Goal: Task Accomplishment & Management: Manage account settings

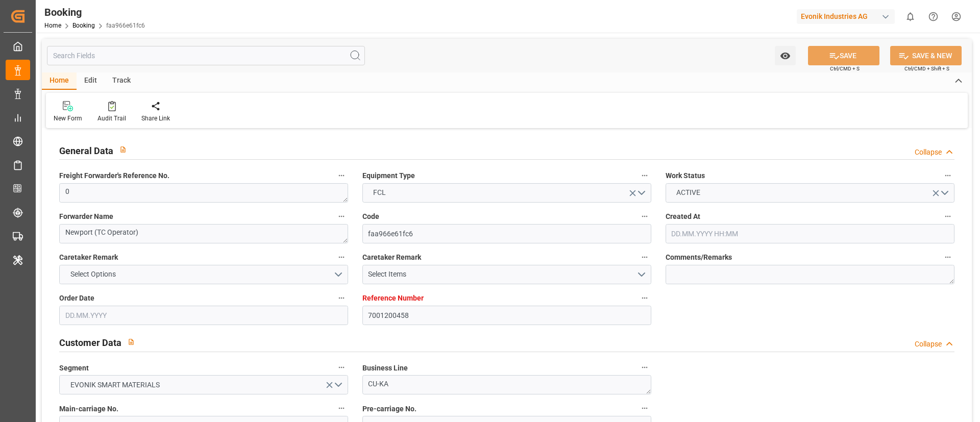
type input "7001200458"
type input "9737462"
type input "OOCL"
type input "Orient Overseas Container Line Ltd"
type input "NLRTM"
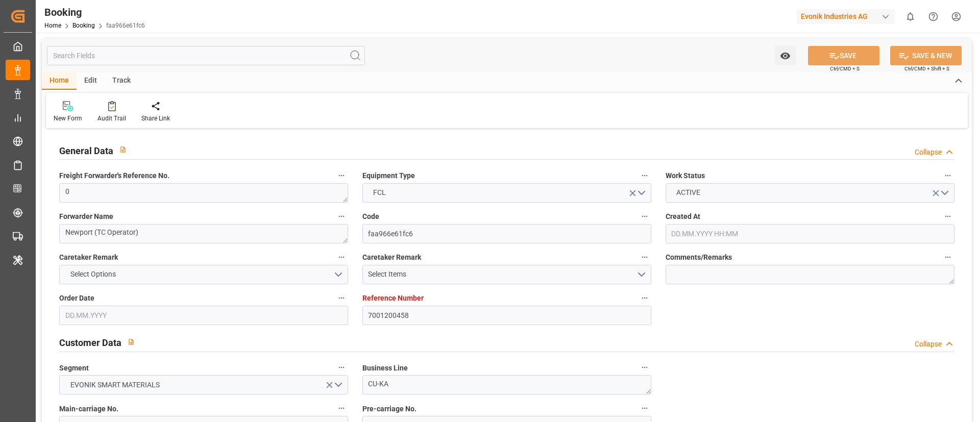
type input "KRPUS"
type input "CNSGH"
type input "0"
type input "20.06.2025 11:00"
type input "20.06.2025"
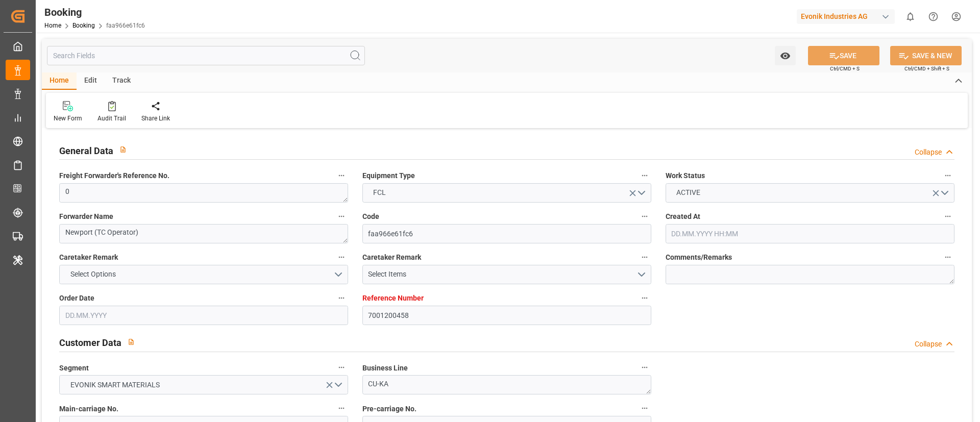
type input "20.09.2025"
type input "17.07.2025"
type input "12.07.2025 00:00"
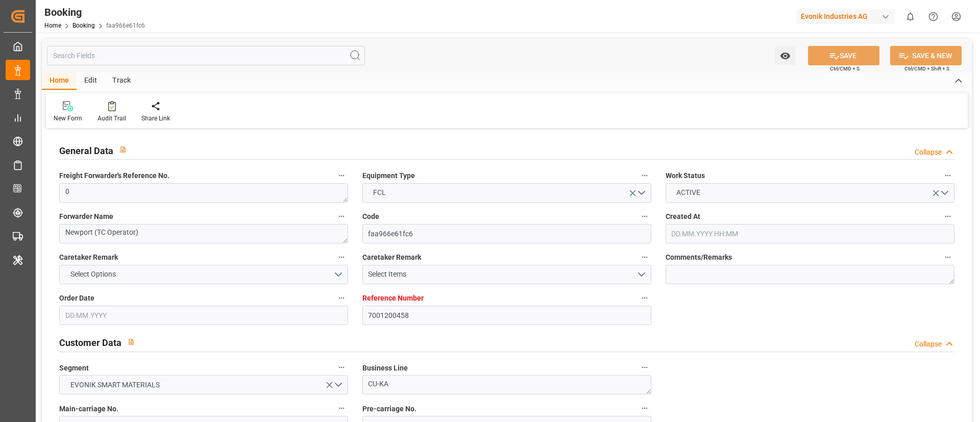
type input "02.07.2025 00:00"
type input "13.09.2025 00:00"
type input "30.08.2025 00:00"
type input "04.09.2025 00:00"
type input "25.08.2025 00:00"
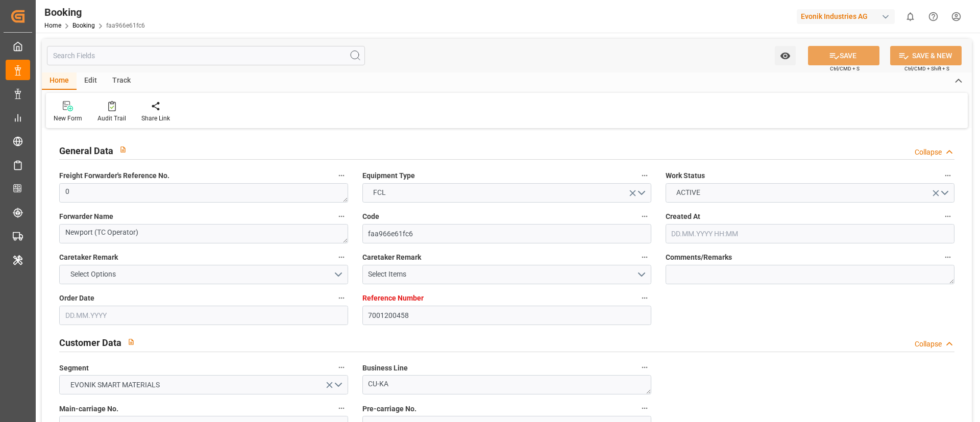
type input "11.09.2025 00:00"
type input "29.08.2025 00:00"
type input "02.07.2025"
type input "02.09.2025 10:27"
click at [114, 114] on div "Audit Trail" at bounding box center [111, 118] width 29 height 9
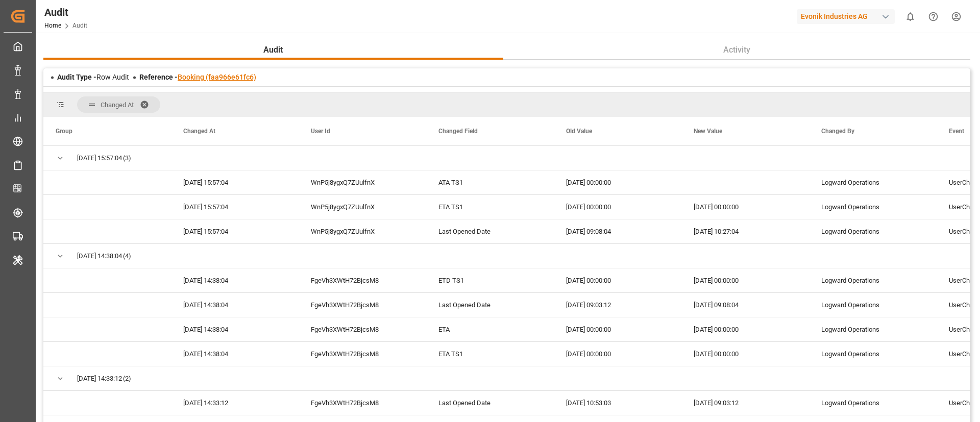
click at [228, 73] on link "Booking (faa966e61fc6)" at bounding box center [217, 77] width 79 height 8
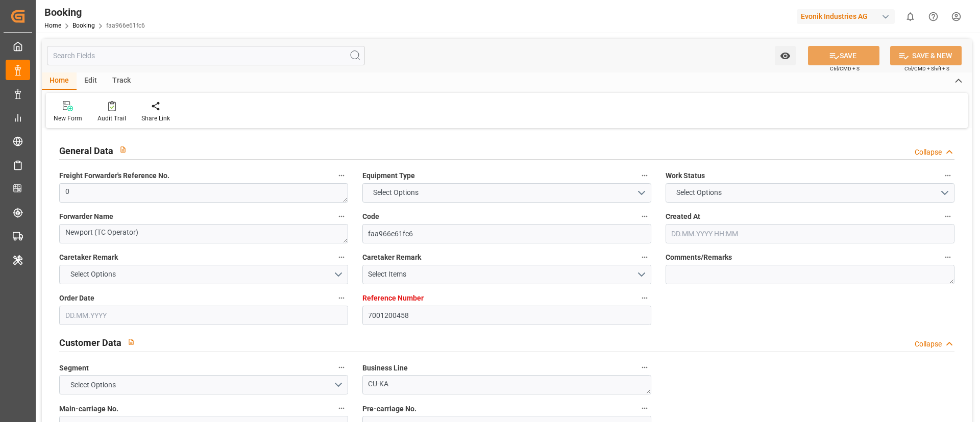
type textarea "0"
type textarea "Newport (TC Operator)"
type input "faa966e61fc6"
type input "7001200458"
type textarea "CU-KA"
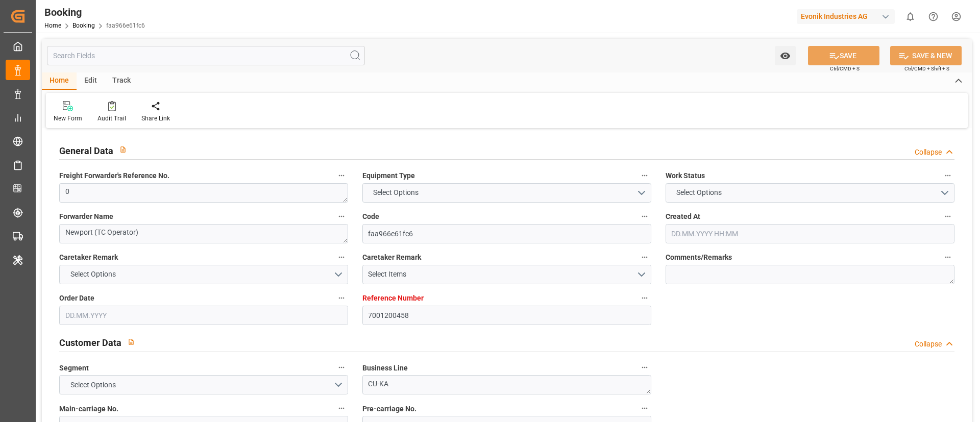
type input "7001200457"
type textarea "silke.slomack@evonik.com"
type textarea "CIF"
type textarea "BUSAN"
type textarea "3"
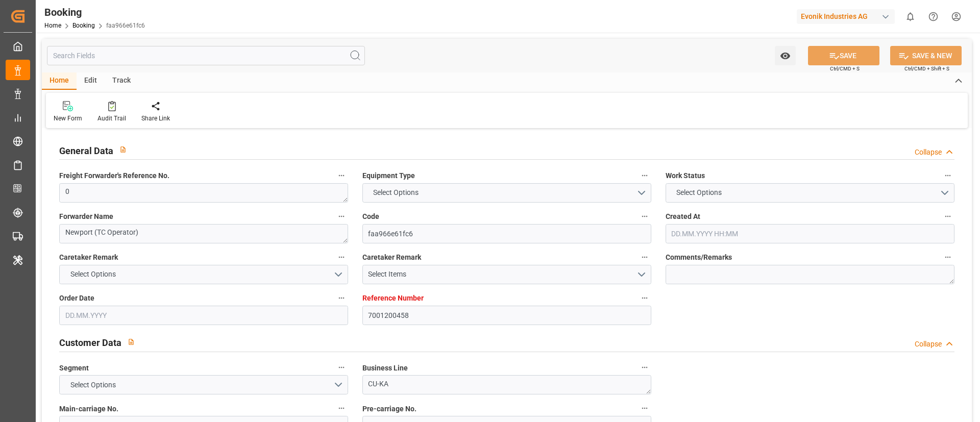
type textarea "Niederkassel"
type textarea "EXFU6711990"
type input "TAMPA TRIUMPH"
type input "OOLU"
type input "Rotterdam"
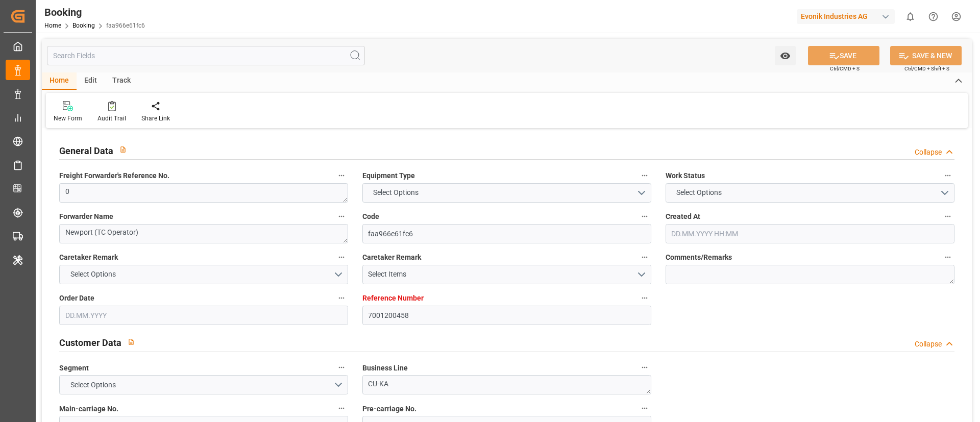
type input "Busan"
type input "Shanghai"
type textarea "vesselName etd eta"
type textarea "INPUT_Evonik_Seeburger_IFTMIN_1002915146_20250702113218617.edi"
type textarea "NWC/UK North West Continent / UK_KRPUS_OOLU_CU-KA"
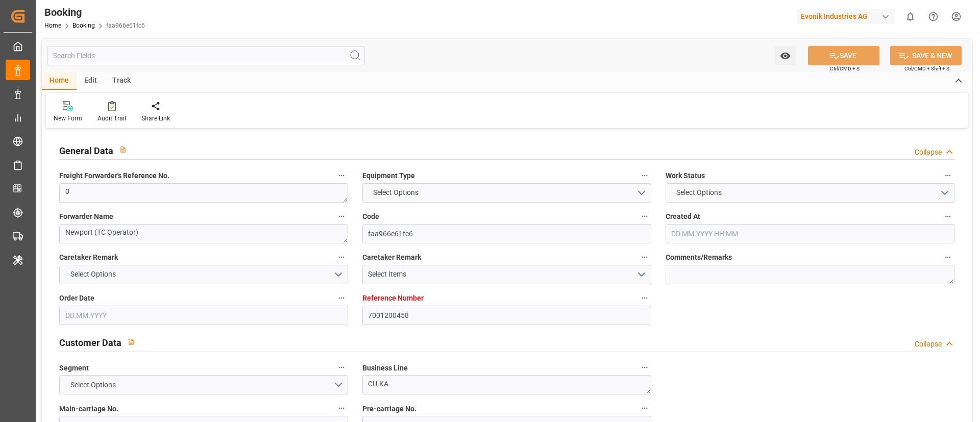
type textarea "INPUT_Evonik_Seeburger_IFTMIN_1002878752_20250620125733231.edi,INPUT_Evonik_See…"
type textarea "1002915146"
type textarea "sateesh godewar"
type textarea "businessLine-"
type textarea "IFTMIN"
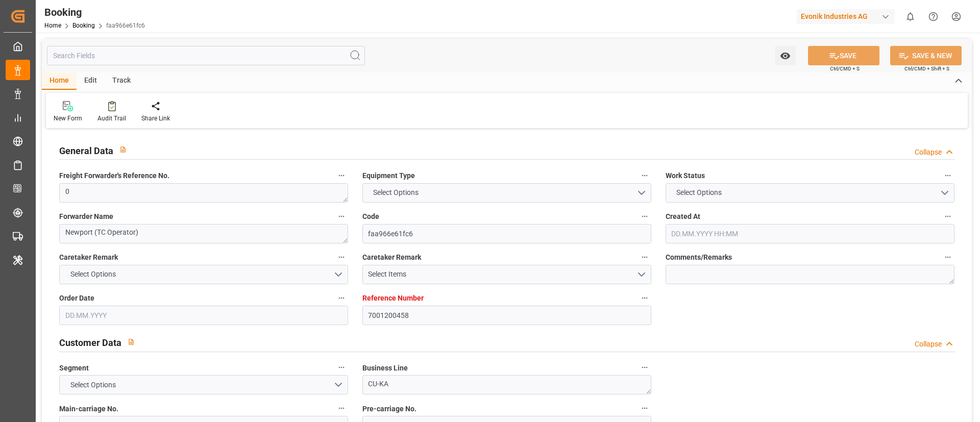
type textarea "a011t00000LcJC5AAN"
type textarea "Yes"
type input "7001200458"
type input "9737462"
type input "OOCL"
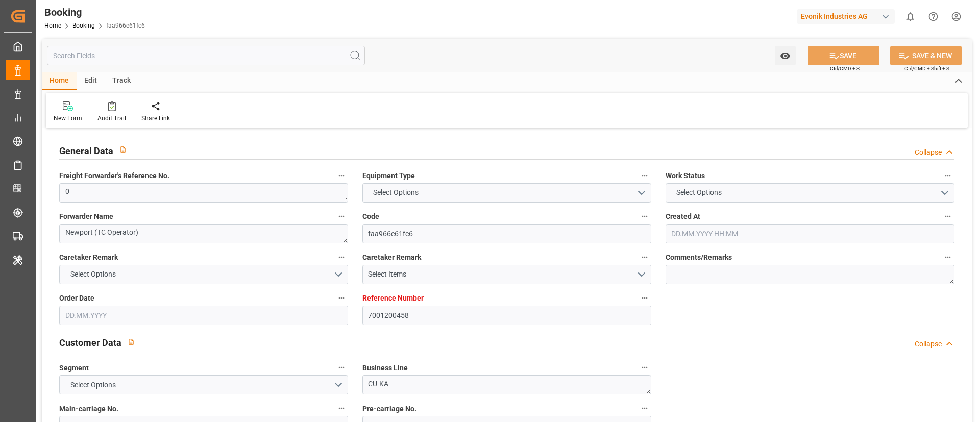
type input "Orient Overseas Container Line Ltd"
type input "NLRTM"
type input "KRPUS"
type input "CNSGH"
type input "0"
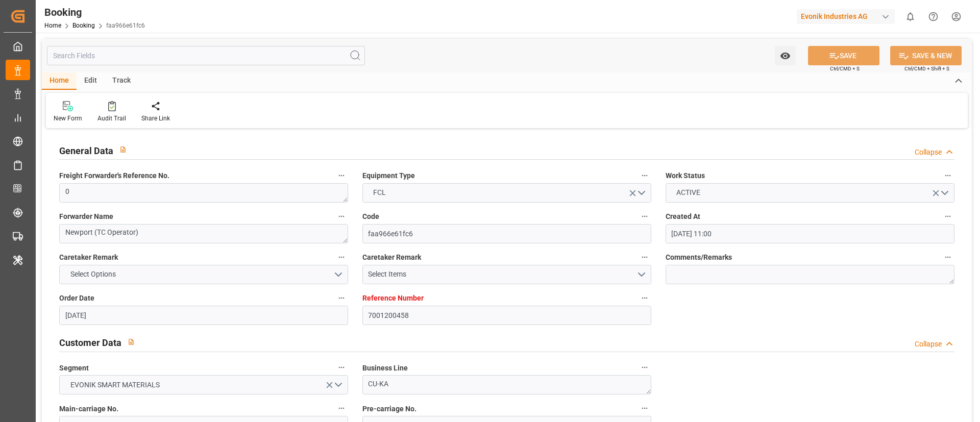
type input "20.06.2025 11:00"
type input "20.06.2025"
type input "20.09.2025"
type input "17.07.2025"
type input "12.07.2025 00:00"
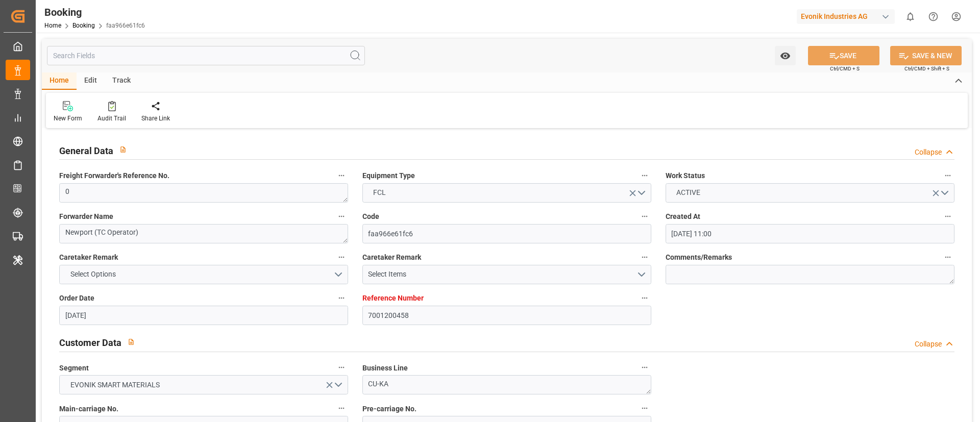
type input "12.07.2025 00:00"
type input "02.07.2025 00:00"
type input "13.09.2025 00:00"
type input "30.08.2025 00:00"
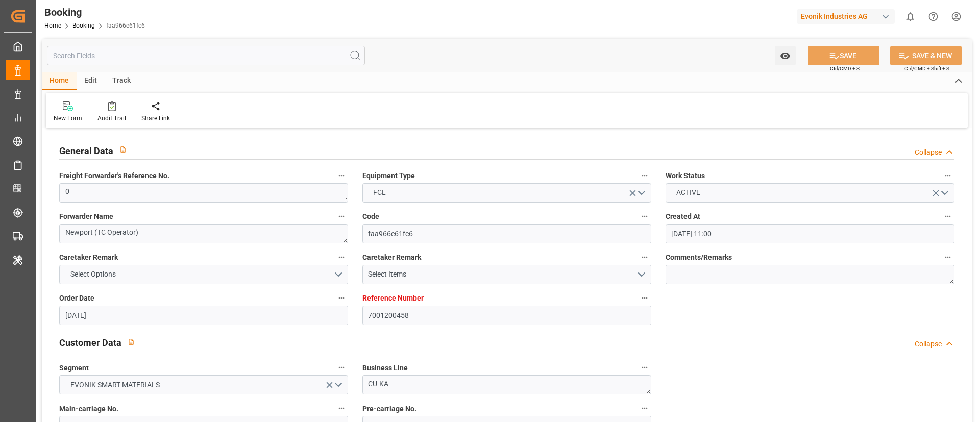
type input "04.09.2025 00:00"
type input "25.08.2025 00:00"
type input "11.09.2025 00:00"
type input "29.08.2025 00:00"
type input "02.07.2025"
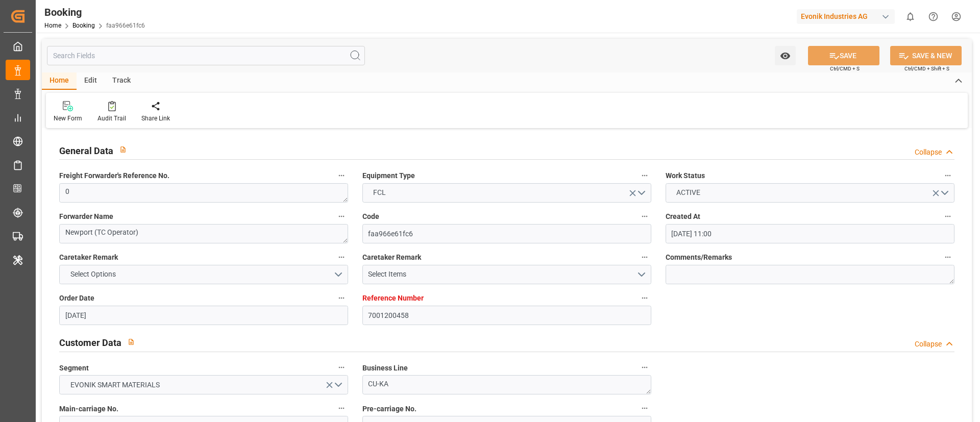
type input "02.09.2025 10:27"
type input "7001241533"
type input "9279977"
type input "MSC"
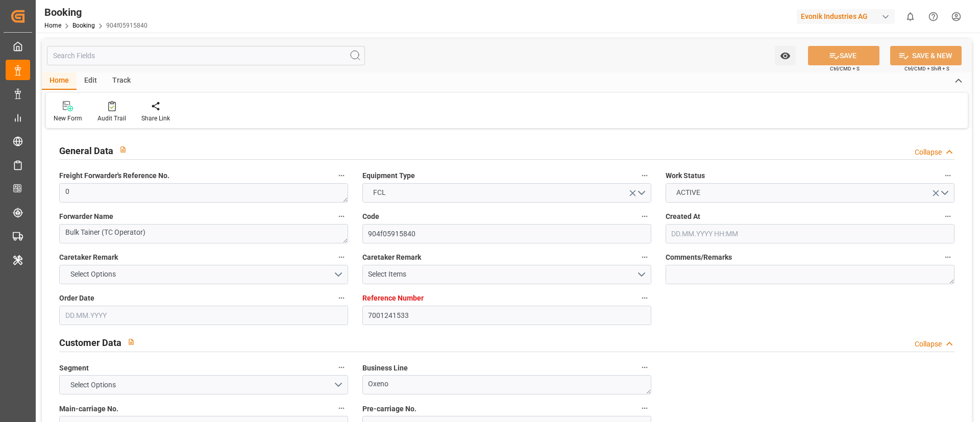
type input "Mediterranean Shipping Company"
type input "BEANR"
type input "TRIST"
type input "4"
type input "06.08.2025 06:51"
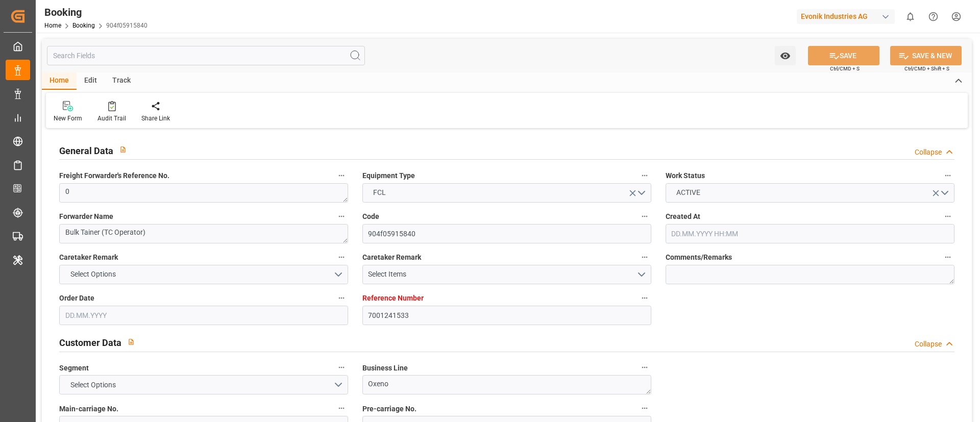
type input "06.08.2025"
type input "12.09.2025"
type input "21.08.2025"
type input "21.08.2025 00:00"
type input "30.08.2025 00:00"
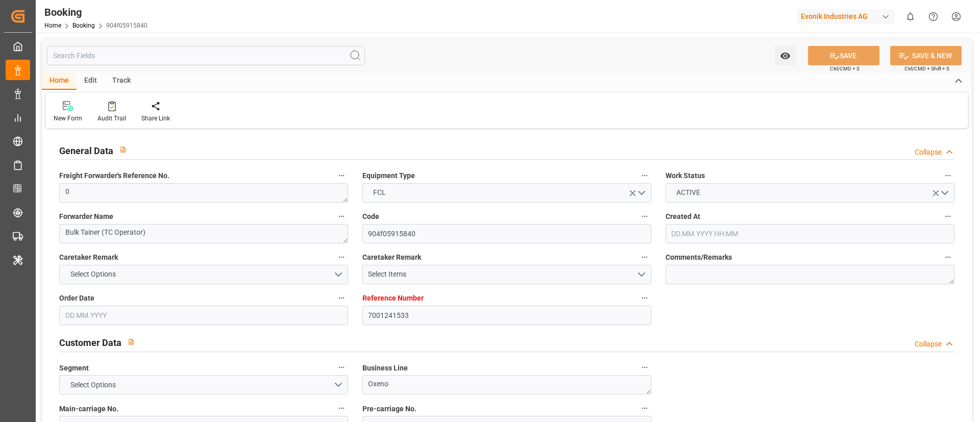
type input "30.08.2025 00:00"
type input "29.08.2025 00:00"
type input "12.09.2025 00:00"
type input "21.08.2025"
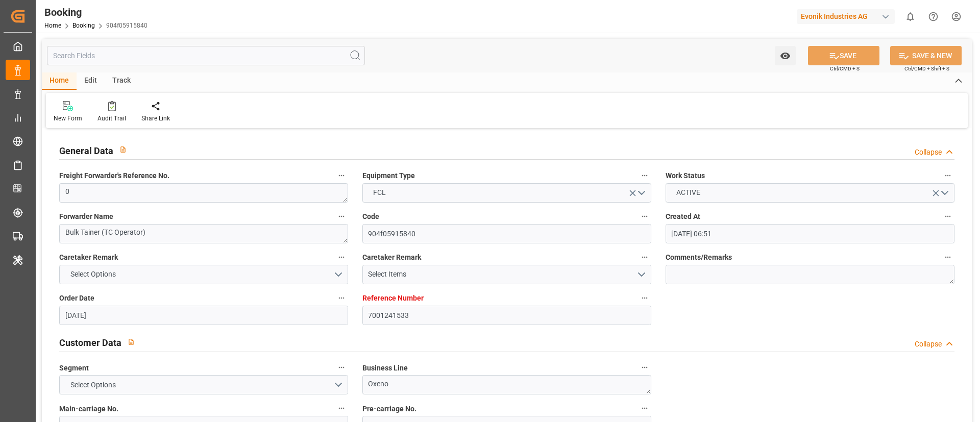
type input "02.09.2025 07:25"
click at [106, 109] on div at bounding box center [111, 106] width 29 height 11
type input "7001238029"
type input "9366225"
type input "9227314"
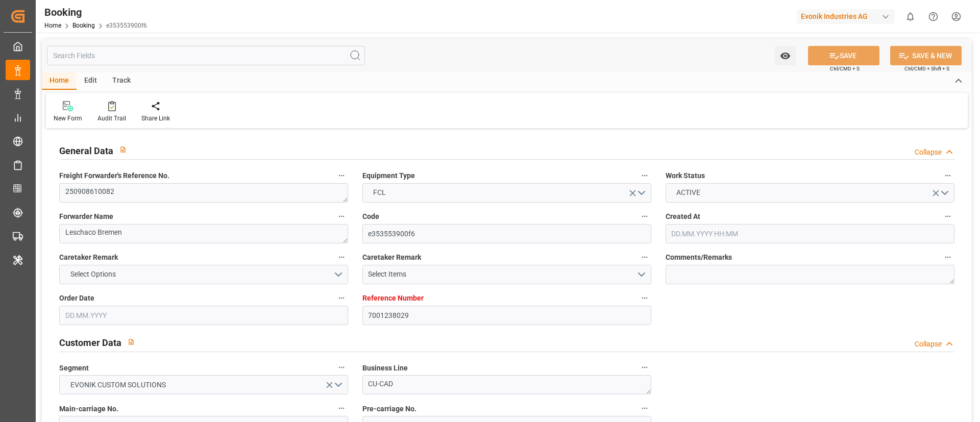
type input "MSC"
type input "Mediterranean Shipping Company"
type input "BEANR"
type input "USBOS"
type input "0"
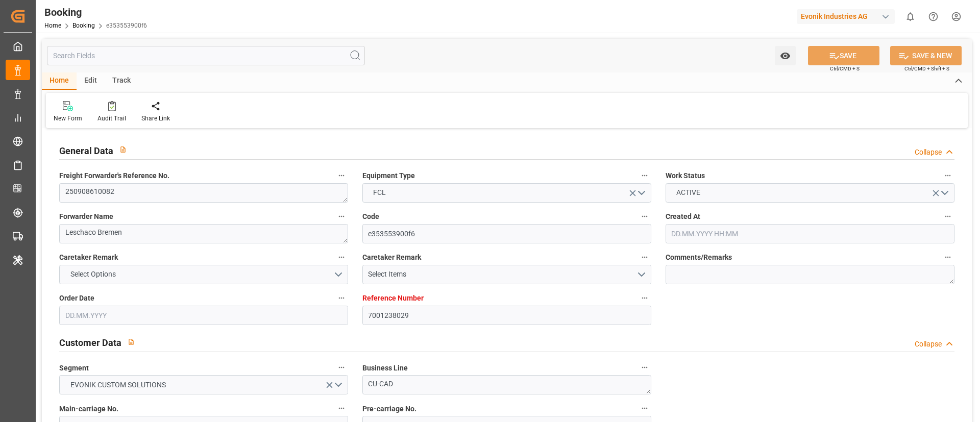
type input "01.08.2025 05:47"
type input "01.08.2025"
type input "25.09.2025"
type input "26.08.2025"
type input "26.08.2025 00:00"
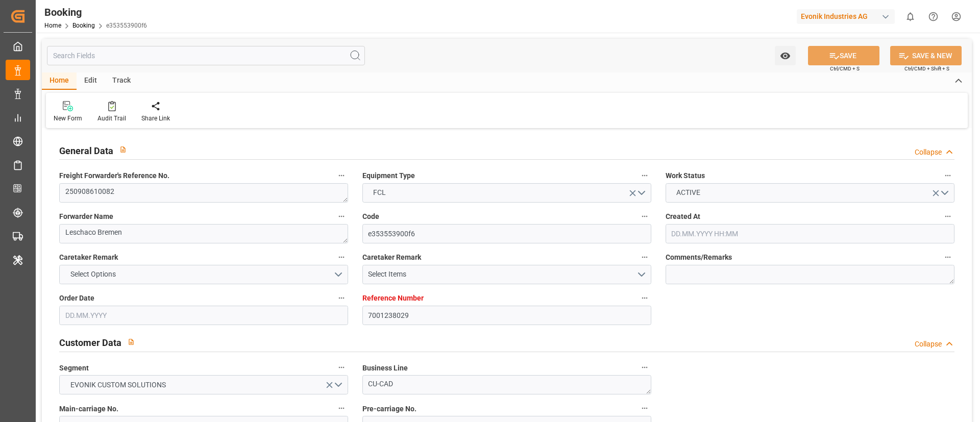
type input "01.08.2025"
type input "05.08.2025"
type input "05.09.2025 00:00"
type input "01.09.2025 00:00"
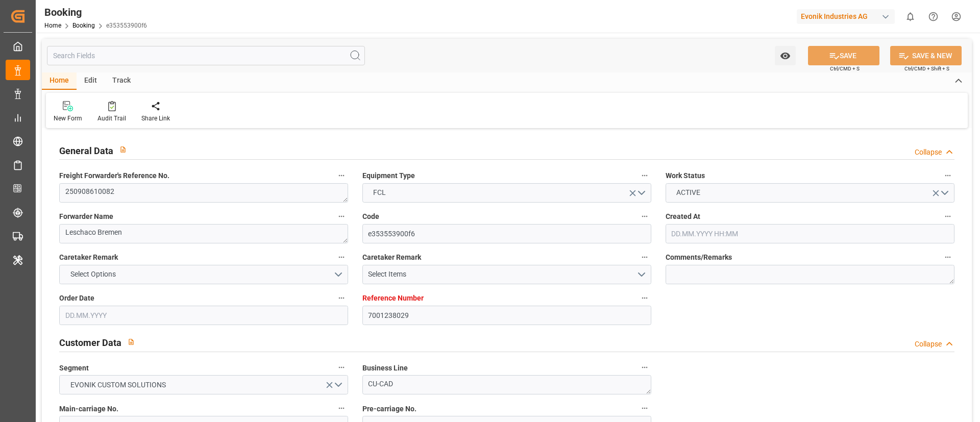
type input "18.09.2025 00:00"
type input "30.09.2025 00:00"
type input "08.08.2025"
type input "02.09.2025 10:25"
click at [113, 107] on icon at bounding box center [112, 106] width 8 height 10
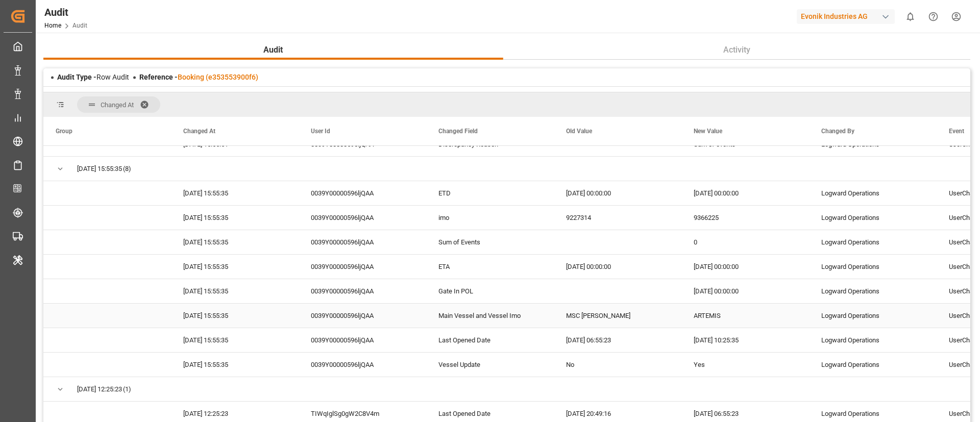
scroll to position [77, 0]
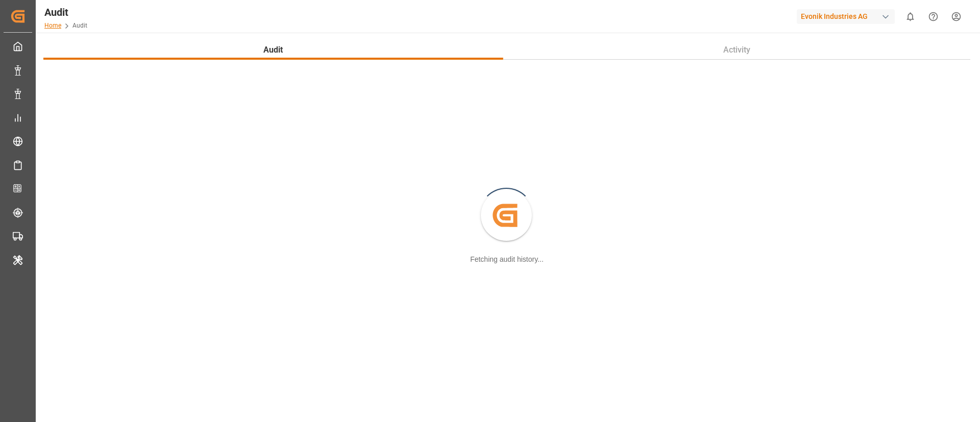
click at [60, 28] on link "Home" at bounding box center [52, 25] width 17 height 7
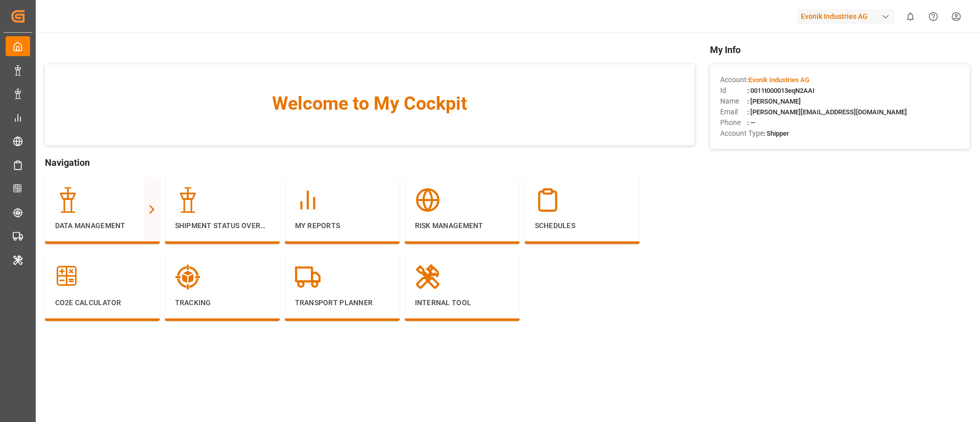
click at [826, 16] on div "Evonik Industries AG" at bounding box center [846, 16] width 98 height 15
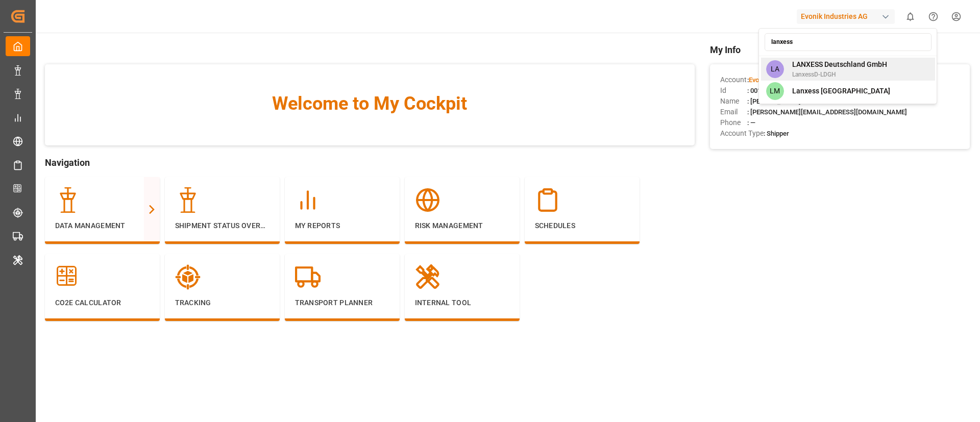
type input "lanxess"
click at [830, 67] on span "LANXESS Deutschland GmbH" at bounding box center [839, 64] width 95 height 11
